Goal: Submit feedback/report problem: Submit feedback/report problem

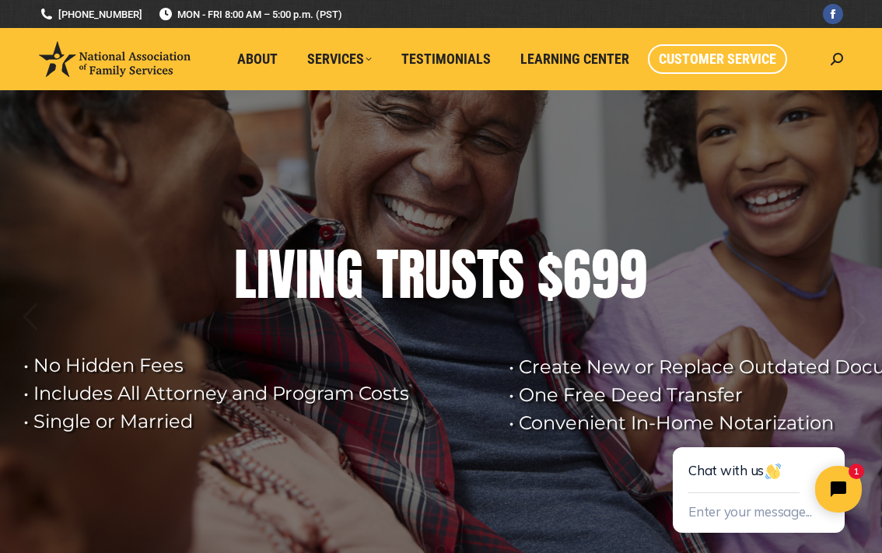
click at [709, 61] on span "Customer Service" at bounding box center [717, 59] width 117 height 17
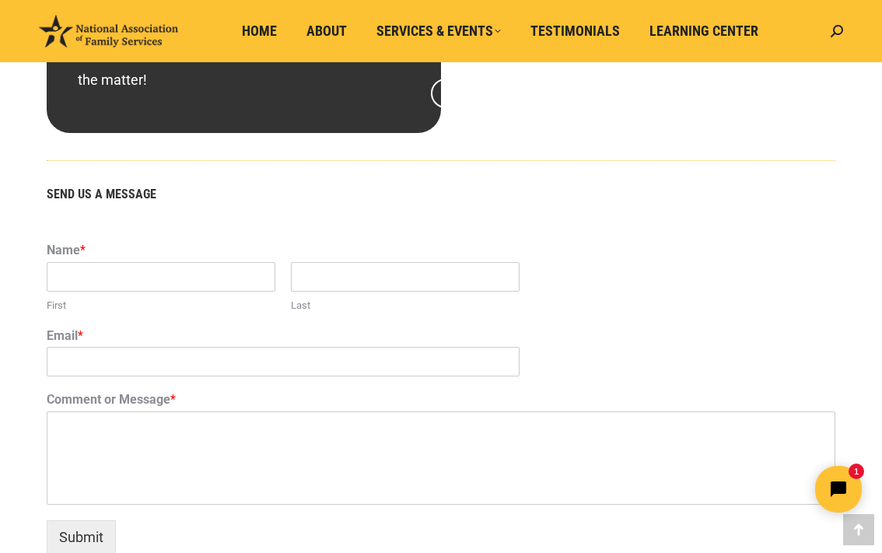
scroll to position [934, 0]
click at [87, 276] on input "First" at bounding box center [161, 279] width 229 height 30
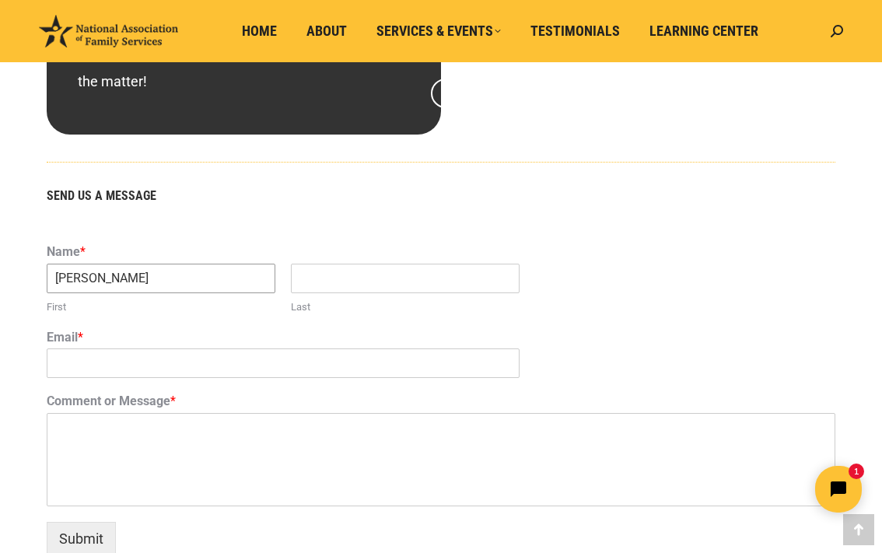
type input "[PERSON_NAME]"
click at [59, 372] on input "Email *" at bounding box center [283, 364] width 473 height 30
type input "[EMAIL_ADDRESS][DOMAIN_NAME]"
click at [130, 437] on textarea "Comment or Message *" at bounding box center [441, 459] width 789 height 93
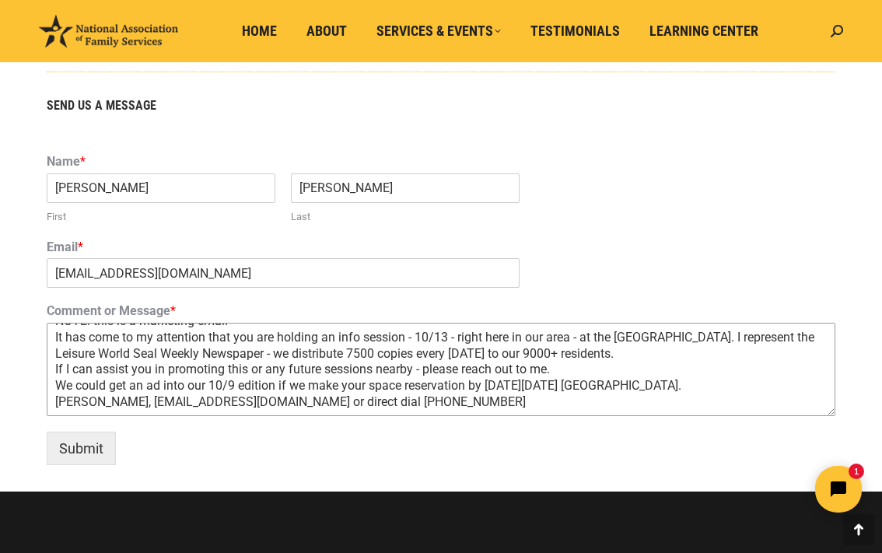
scroll to position [1167, 0]
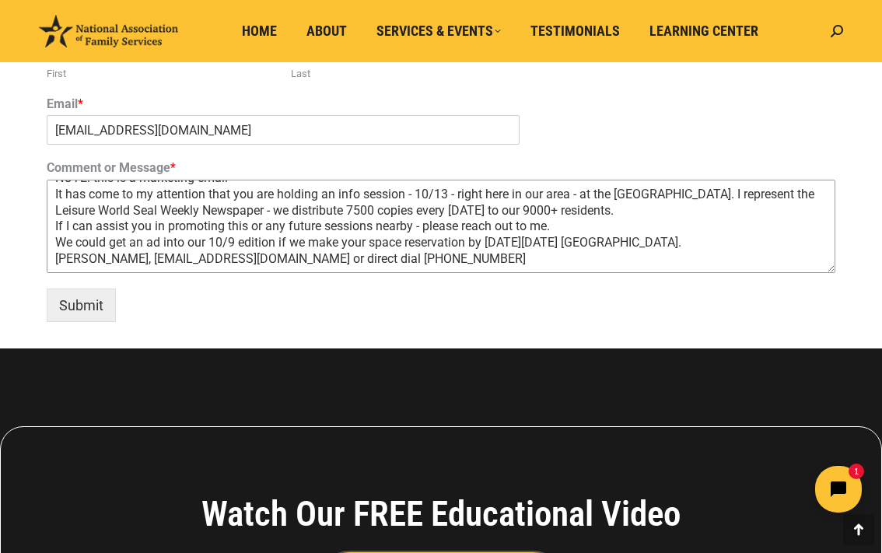
click at [237, 212] on textarea "NOTE: this is a marketing email It has come to my attention that you are holdin…" at bounding box center [441, 226] width 789 height 93
click at [794, 205] on textarea "NOTE: this is a marketing email It has come to my attention that you are holdin…" at bounding box center [441, 226] width 789 height 93
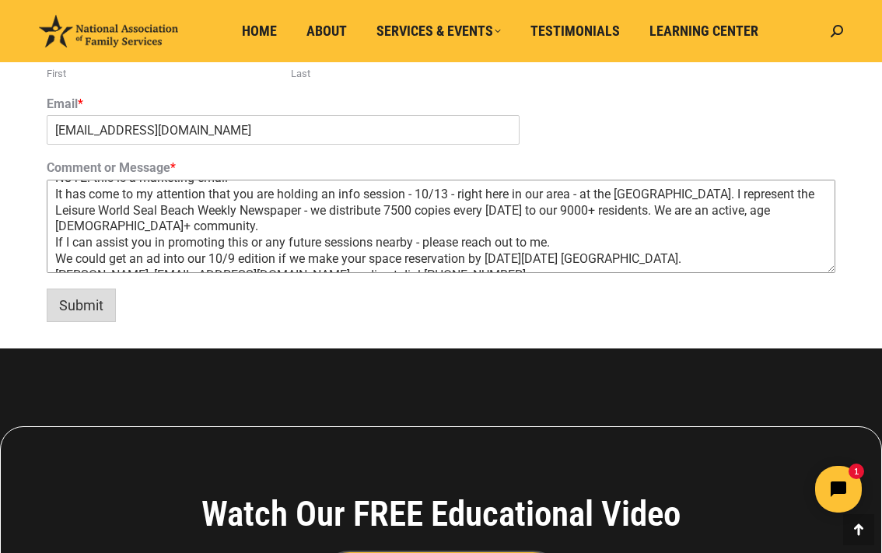
type textarea "NOTE: this is a marketing email It has come to my attention that you are holdin…"
click at [96, 306] on button "Submit" at bounding box center [81, 305] width 69 height 33
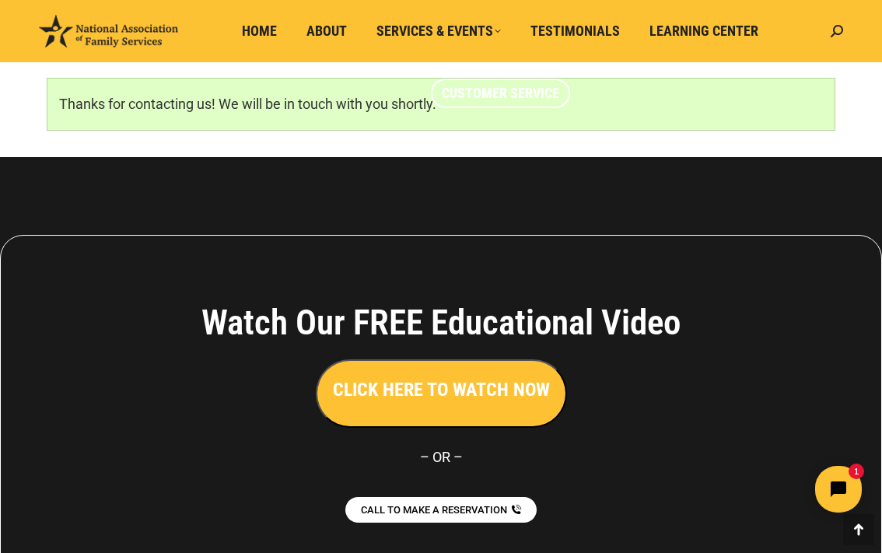
scroll to position [1092, 0]
